Goal: Communication & Community: Answer question/provide support

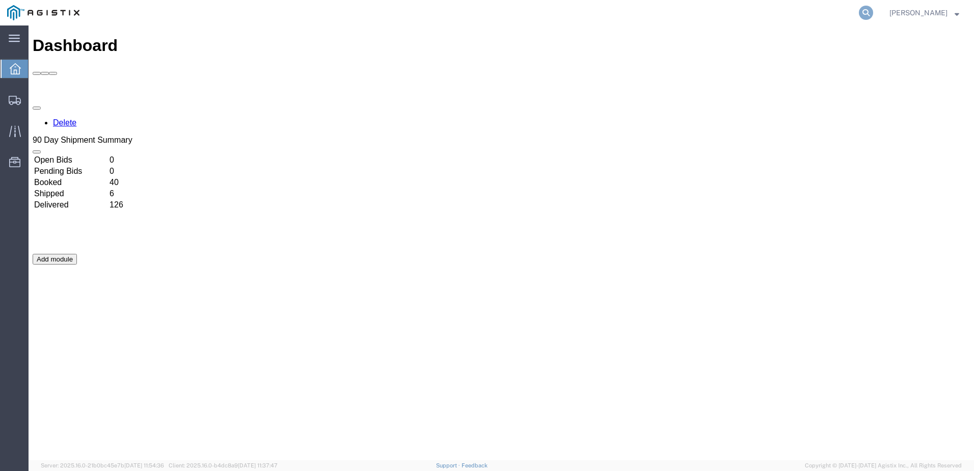
click at [873, 13] on icon at bounding box center [866, 13] width 14 height 14
click at [684, 12] on input "search" at bounding box center [704, 13] width 310 height 24
paste input "56426966"
type input "56426966"
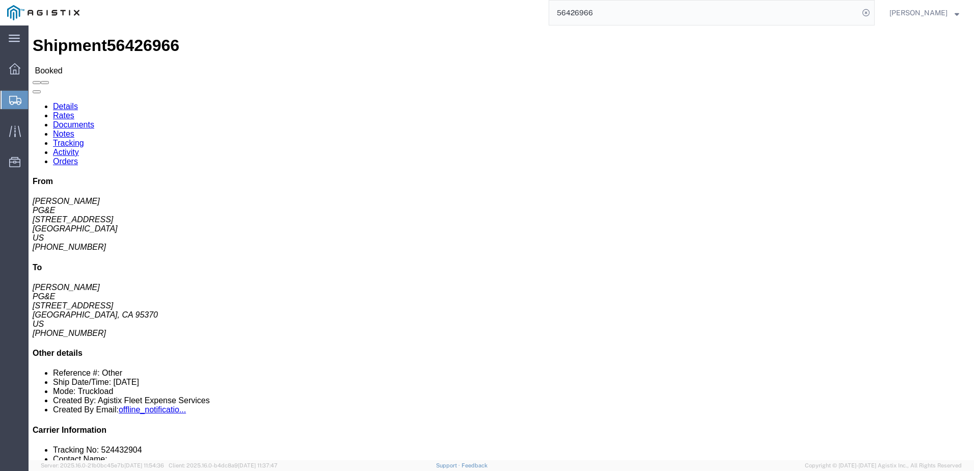
click span
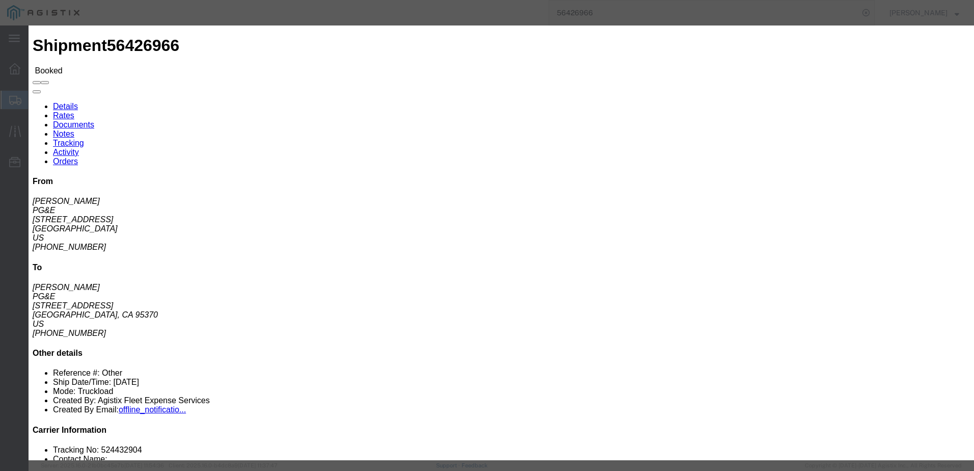
click input "text"
type input "[EMAIL_ADDRESS][DOMAIN_NAME]"
click input "PGE Fleet Bill Of Lading"
checkbox input "true"
click button "Send"
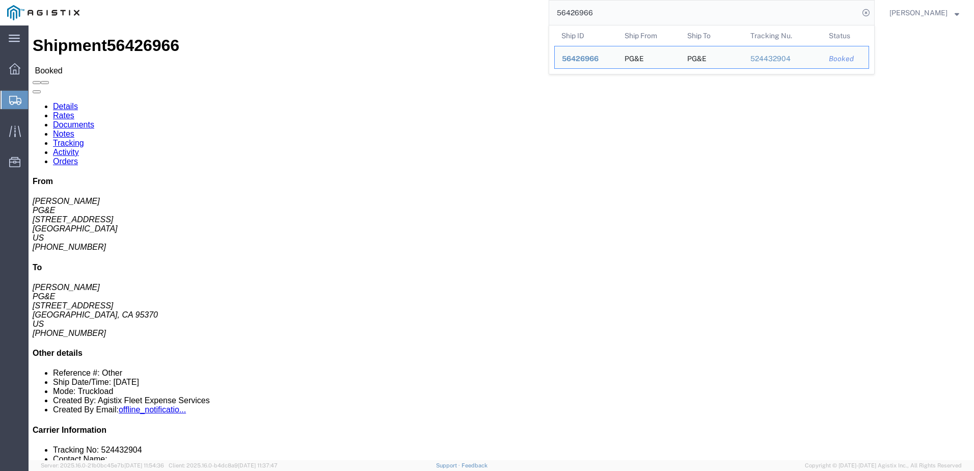
drag, startPoint x: 642, startPoint y: 21, endPoint x: 582, endPoint y: 17, distance: 60.3
click at [584, 14] on input "56426966" at bounding box center [704, 13] width 310 height 24
click at [640, 20] on input "56426966" at bounding box center [704, 13] width 310 height 24
drag, startPoint x: 617, startPoint y: 8, endPoint x: 574, endPoint y: 8, distance: 42.8
click at [574, 8] on input "56426966" at bounding box center [704, 13] width 310 height 24
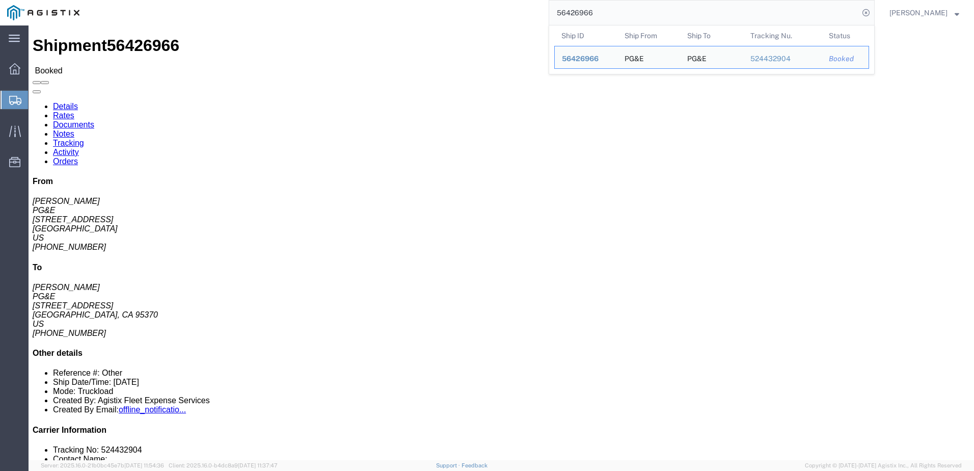
paste input "23009318"
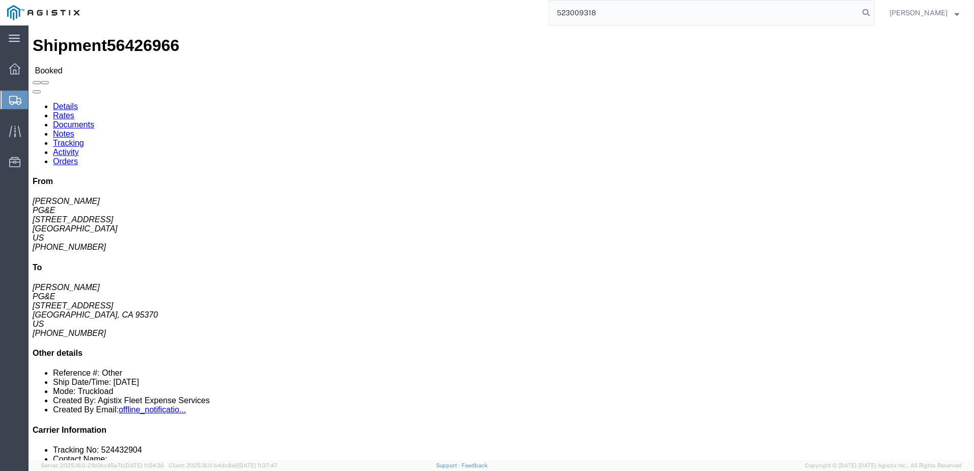
type input "523009318"
click span
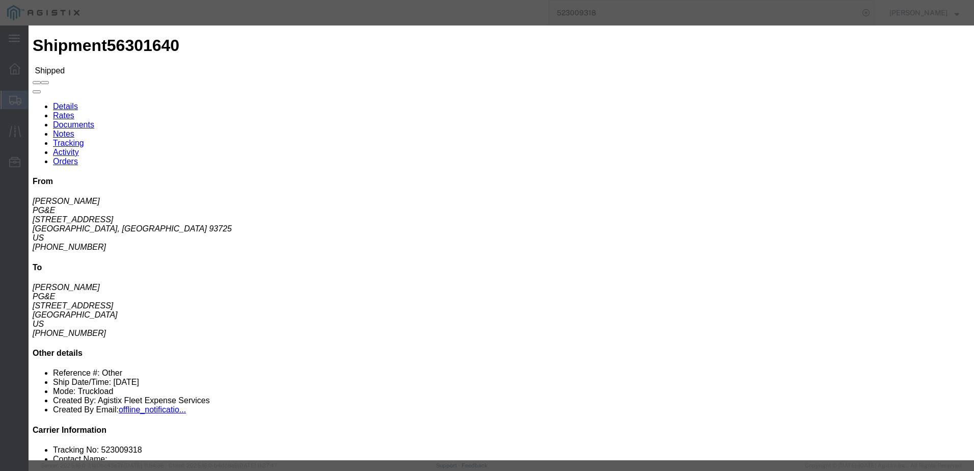
click input "text"
type input "as"
type input "[EMAIL_ADDRESS][DOMAIN_NAME]"
click ul "PGE Fleet Bill Of Lading PGE Packing List Shipping Label"
click input "PGE Fleet Bill Of Lading"
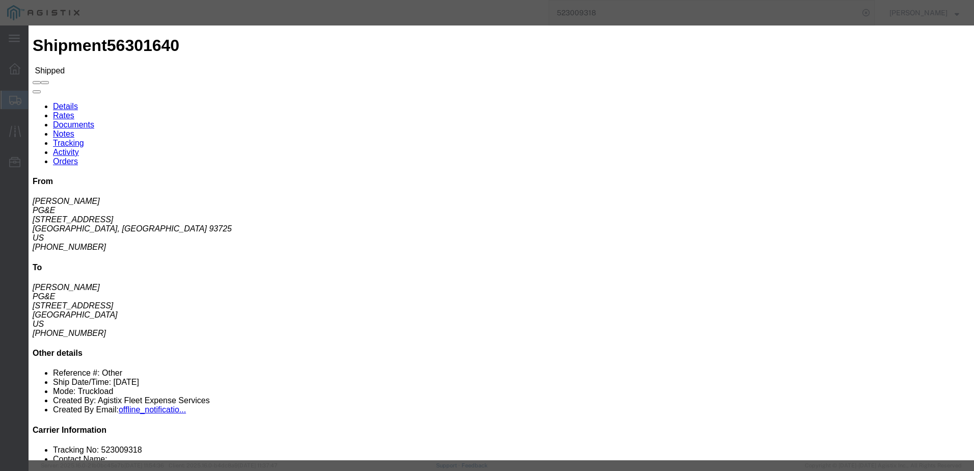
checkbox input "true"
click button "Send"
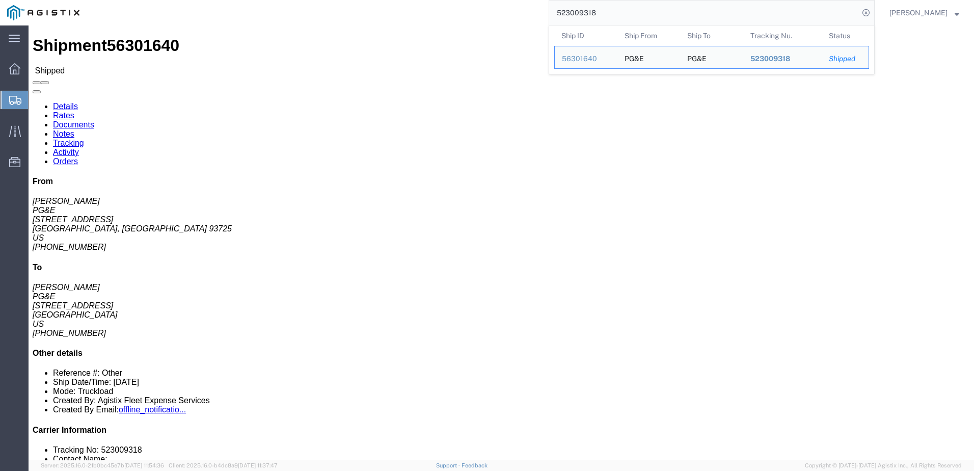
drag, startPoint x: 670, startPoint y: 9, endPoint x: 559, endPoint y: 9, distance: 110.6
click at [558, 9] on div "523009318 Ship ID Ship From Ship To Tracking Nu. Status Ship ID 56301640 Ship F…" at bounding box center [481, 12] width 788 height 25
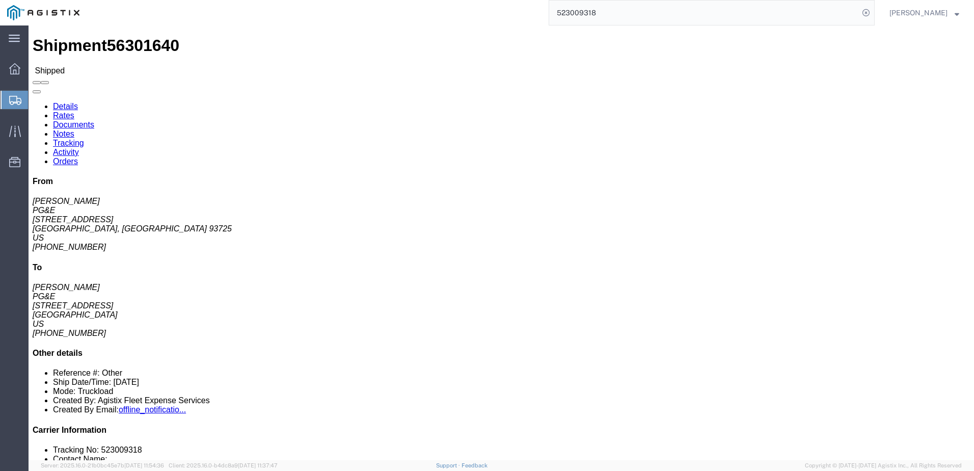
paste input "679462"
type input "523679462"
click span
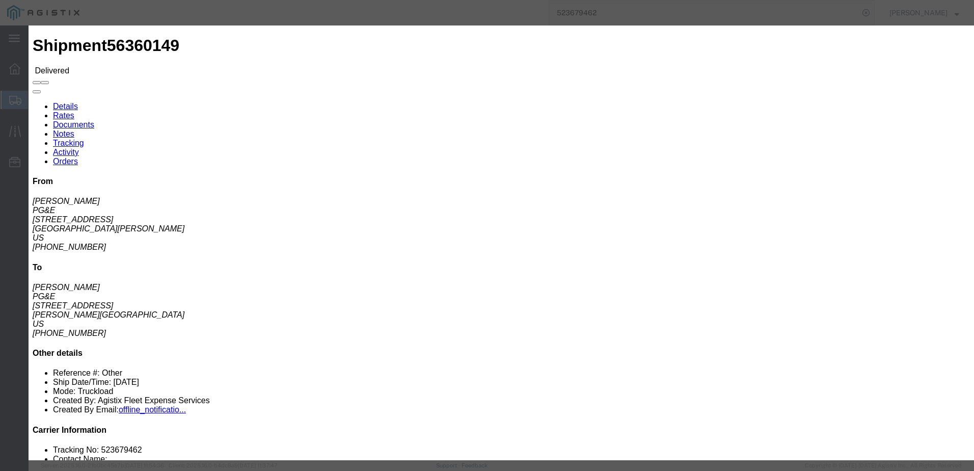
click input "text"
type input "[EMAIL_ADDRESS][DOMAIN_NAME]"
click input "PGE Fleet Bill Of Lading"
checkbox input "true"
click textarea
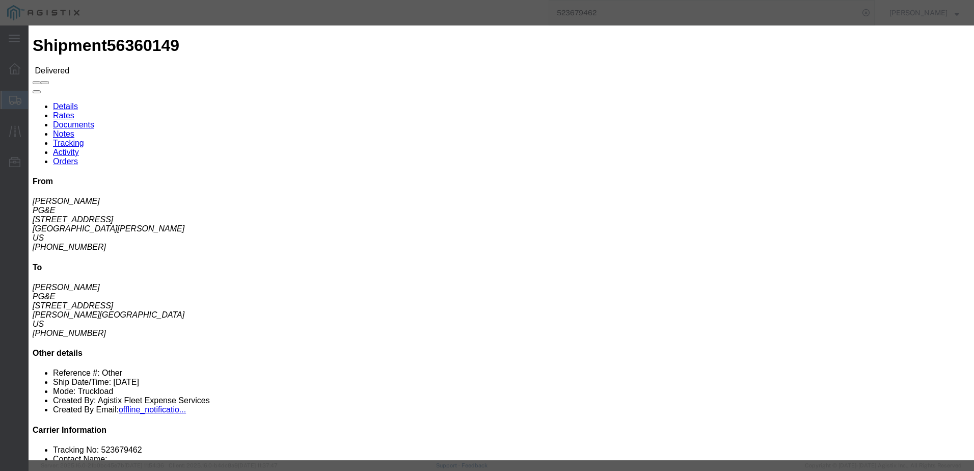
type textarea "Can you please retry the [PERSON_NAME] part"
click button "Send"
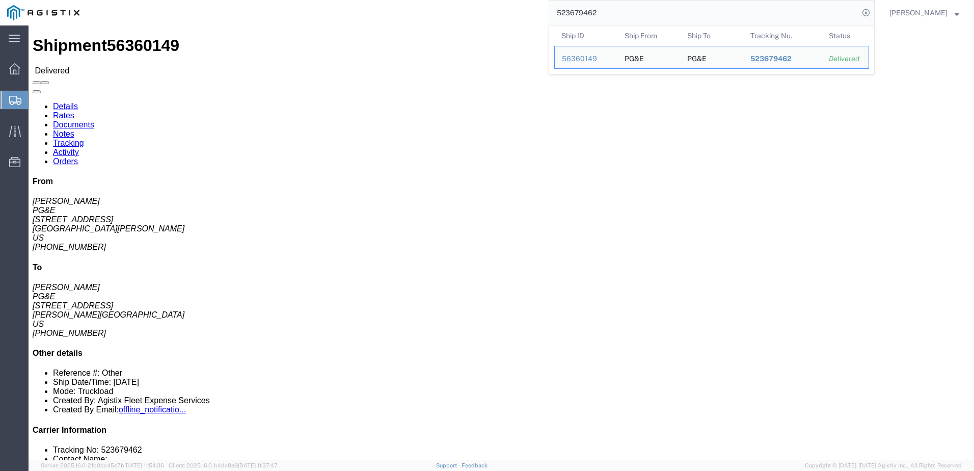
drag, startPoint x: 650, startPoint y: 13, endPoint x: 553, endPoint y: 11, distance: 97.3
click at [553, 11] on div "523679462 Ship ID Ship From Ship To Tracking Nu. Status Ship ID 56360149 Ship F…" at bounding box center [481, 12] width 788 height 25
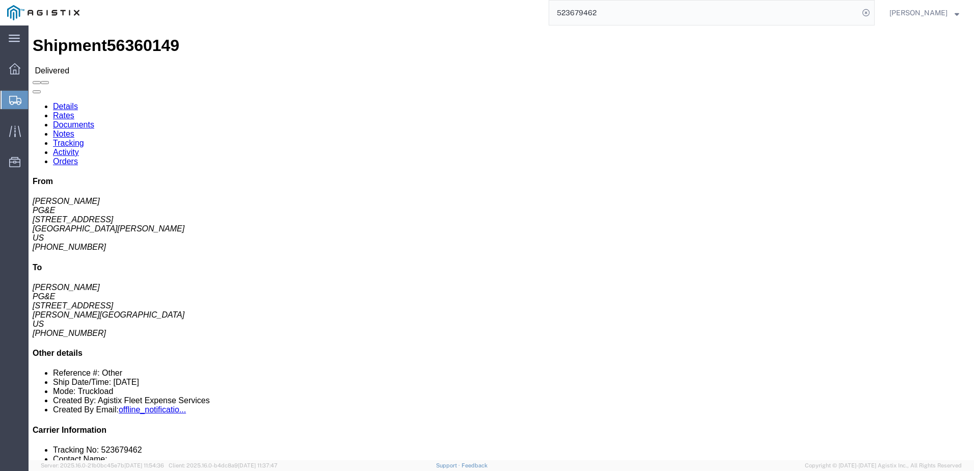
paste input "4772500"
type input "524772500"
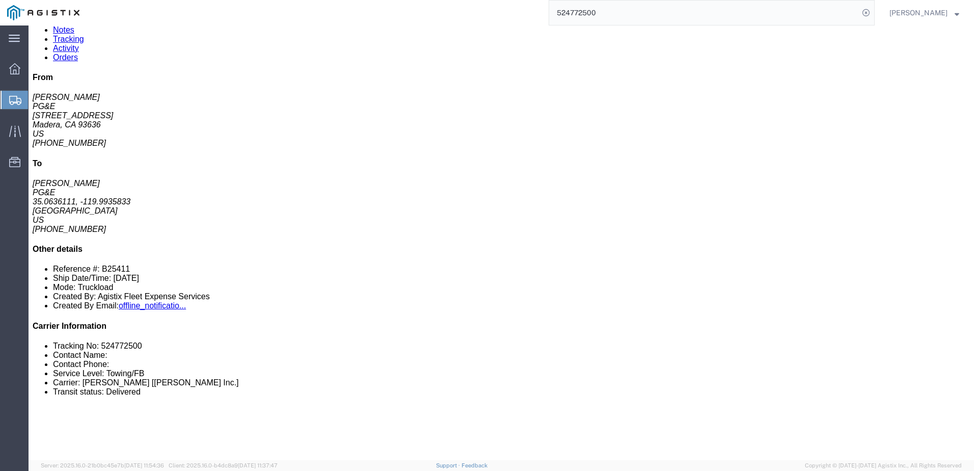
scroll to position [102, 0]
click span
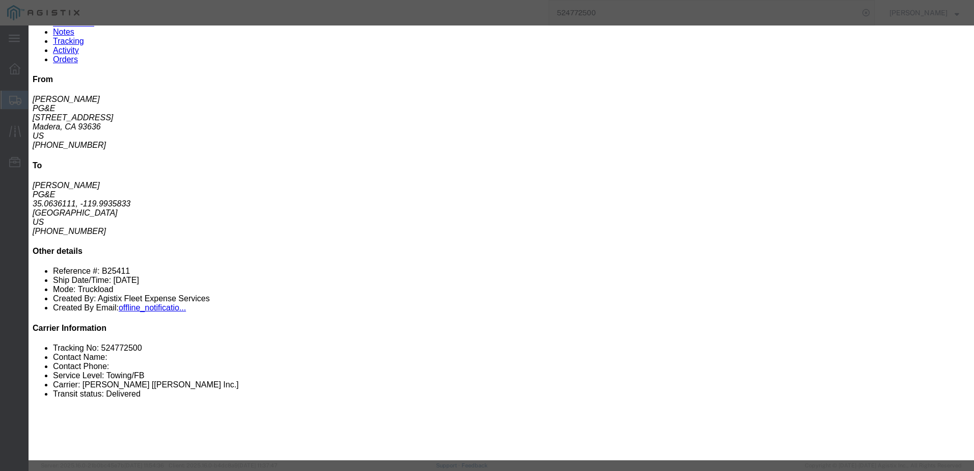
click input "text"
type input "[EMAIL_ADDRESS][DOMAIN_NAME]"
click textarea
type textarea "Can you please do the [PERSON_NAME] for this one"
click button "Send"
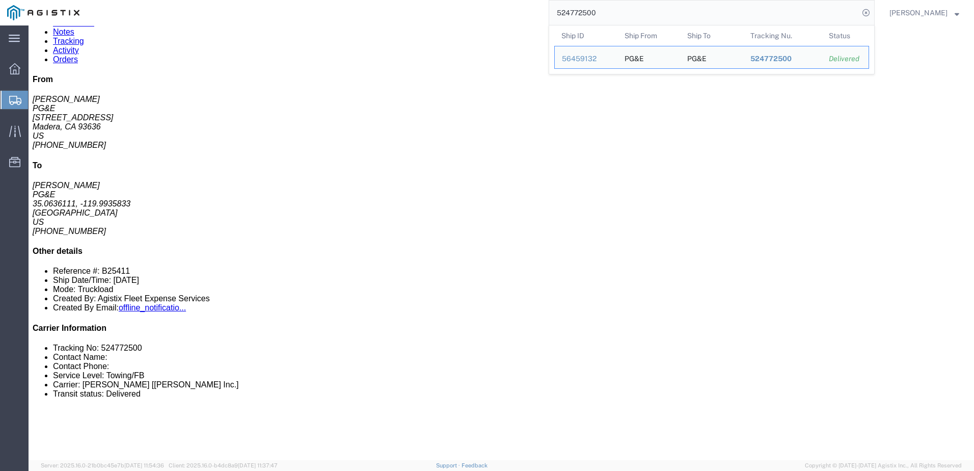
drag, startPoint x: 623, startPoint y: 10, endPoint x: 544, endPoint y: 13, distance: 79.0
click at [544, 13] on div "524772500 Ship ID Ship From Ship To Tracking Nu. Status Ship ID 56459132 Ship F…" at bounding box center [481, 12] width 788 height 25
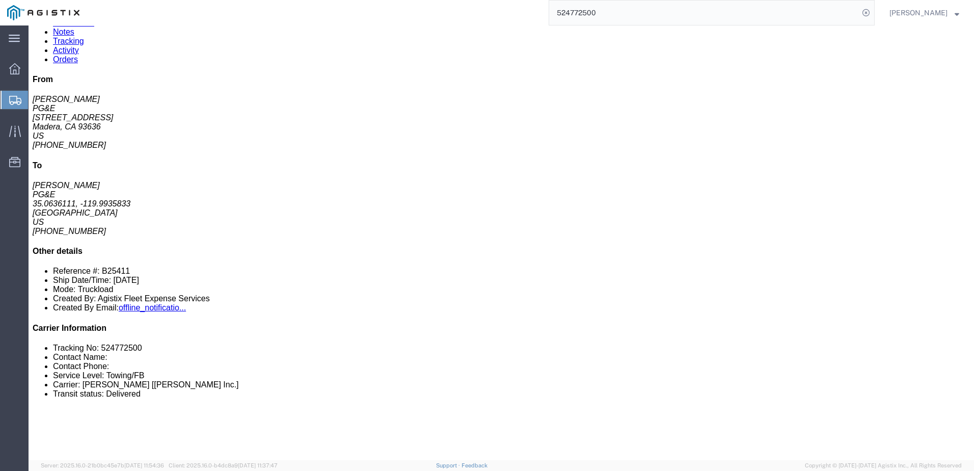
paste input "867037"
type input "524867037"
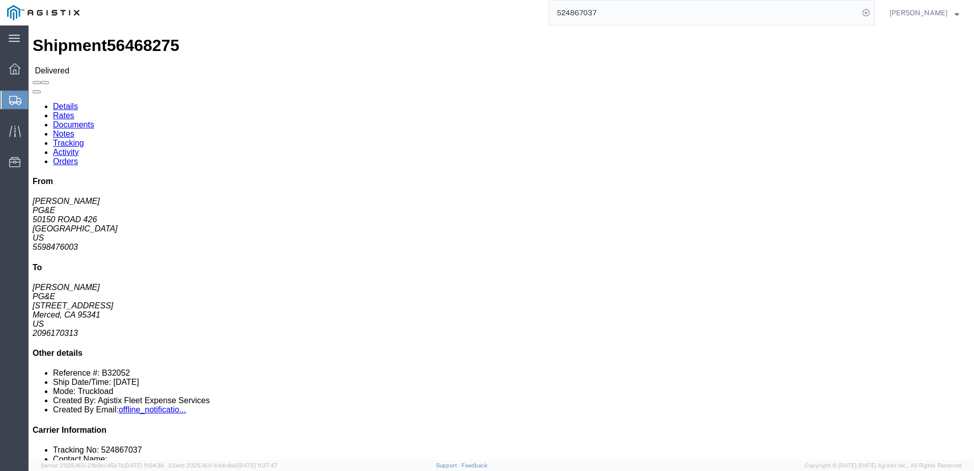
click span
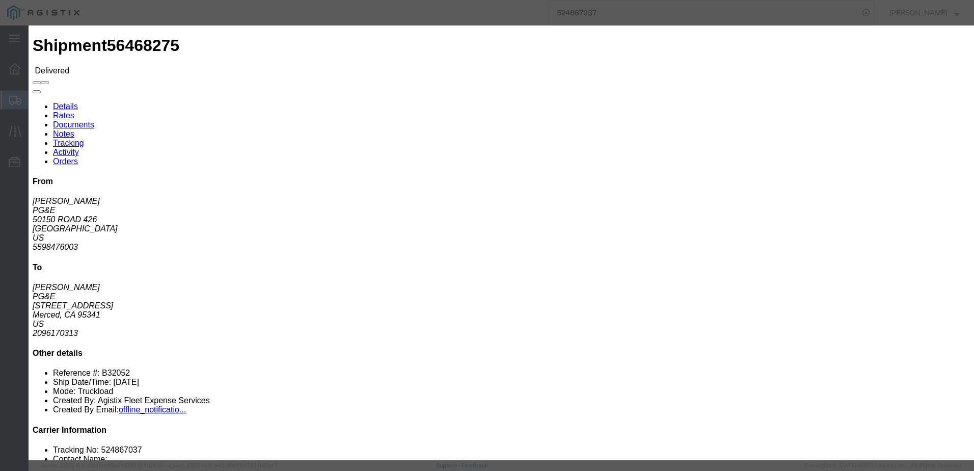
click input "text"
type input "[EMAIL_ADDRESS][DOMAIN_NAME]"
drag, startPoint x: 332, startPoint y: 142, endPoint x: 333, endPoint y: 151, distance: 9.2
click label "PGE Fleet Bill Of Lading"
click input "PGE Fleet Bill Of Lading"
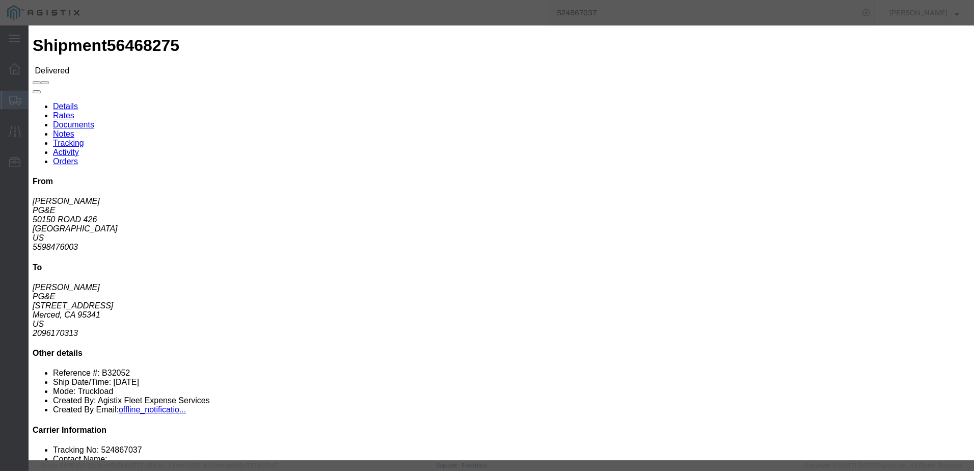
checkbox input "true"
click textarea
type textarea "Can you please do the [PERSON_NAME] on this one"
click button "Send"
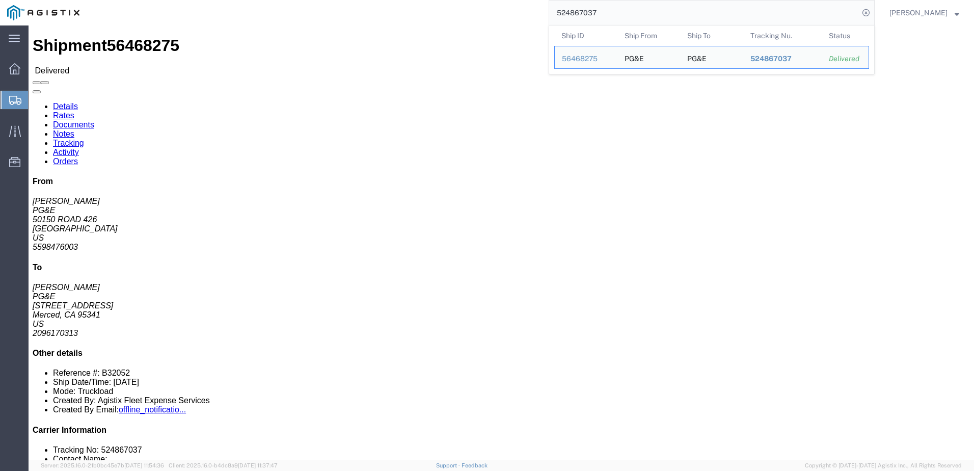
drag, startPoint x: 660, startPoint y: 10, endPoint x: 571, endPoint y: 15, distance: 89.3
click at [571, 15] on input "524867037" at bounding box center [704, 13] width 310 height 24
paste input "940022"
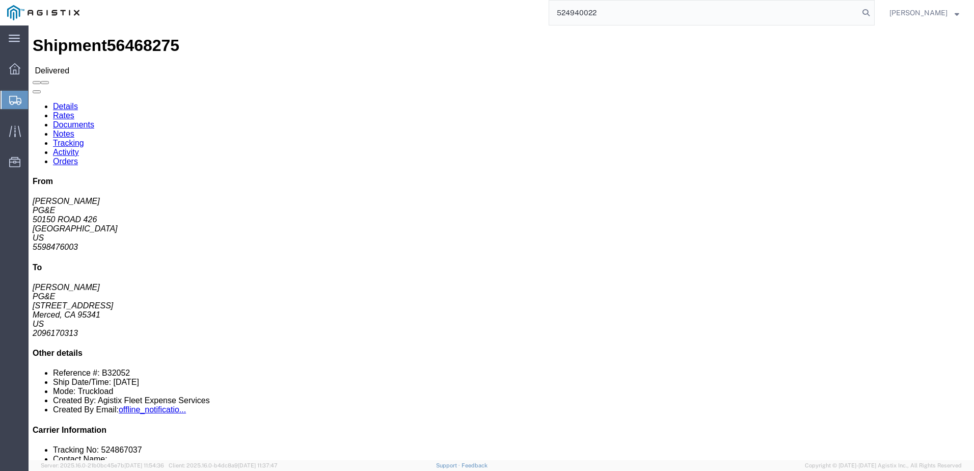
type input "524940022"
click span
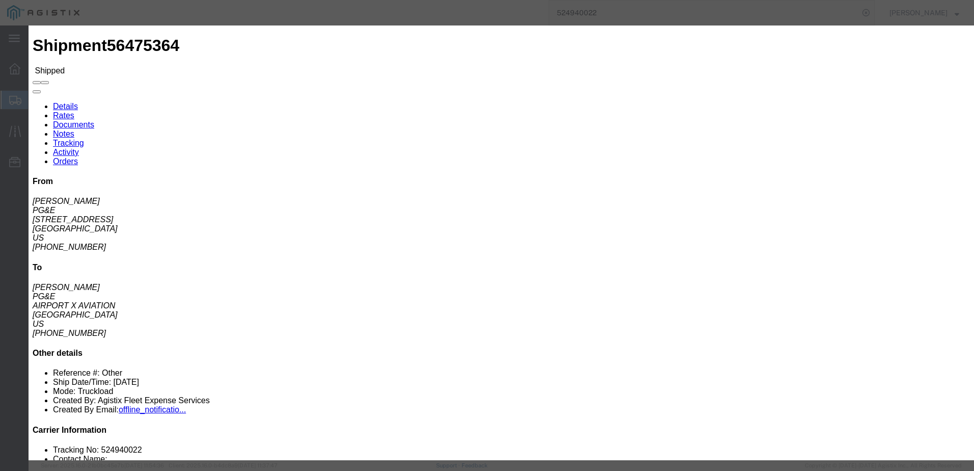
click input "text"
type input "[EMAIL_ADDRESS][DOMAIN_NAME]"
click input "PGE Fleet Bill Of Lading"
checkbox input "true"
click button "Send"
